Goal: Navigation & Orientation: Find specific page/section

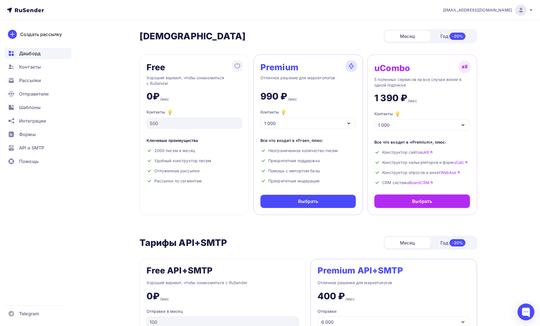
click at [40, 53] on span "Дашборд" at bounding box center [29, 53] width 21 height 7
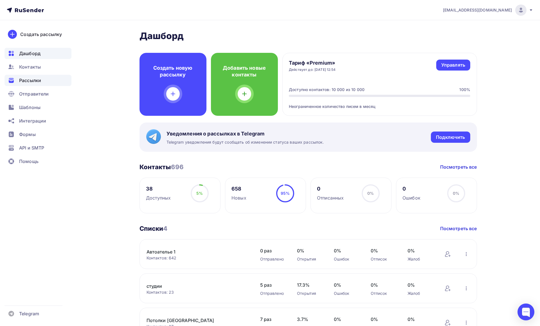
click at [35, 78] on span "Рассылки" at bounding box center [30, 80] width 22 height 7
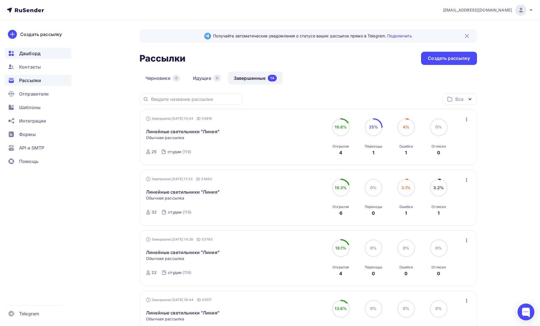
click at [25, 56] on span "Дашборд" at bounding box center [29, 53] width 21 height 7
